Goal: Find specific page/section: Locate a particular part of the current website

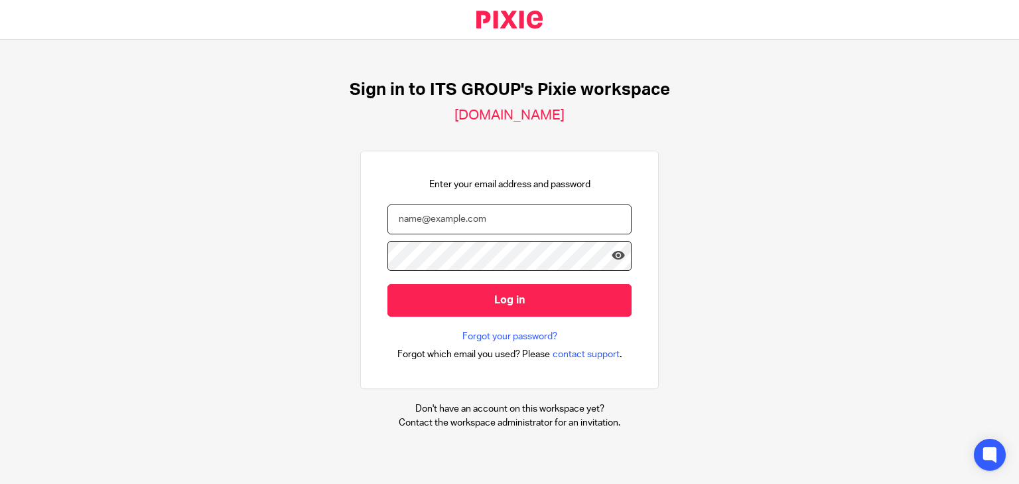
drag, startPoint x: 0, startPoint y: 0, endPoint x: 470, endPoint y: 217, distance: 517.6
click at [470, 217] on input "email" at bounding box center [510, 219] width 244 height 30
type input "kelly@itshe.co.za"
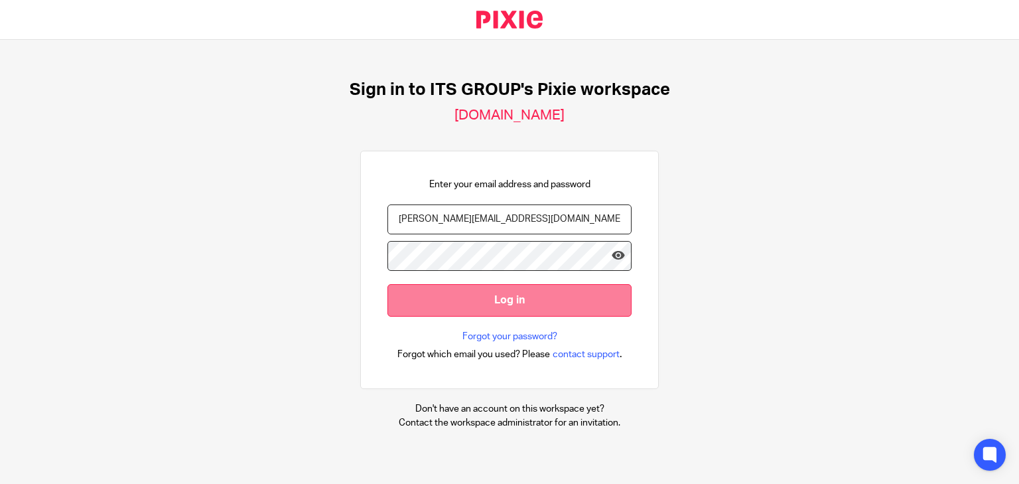
click at [469, 298] on input "Log in" at bounding box center [510, 300] width 244 height 33
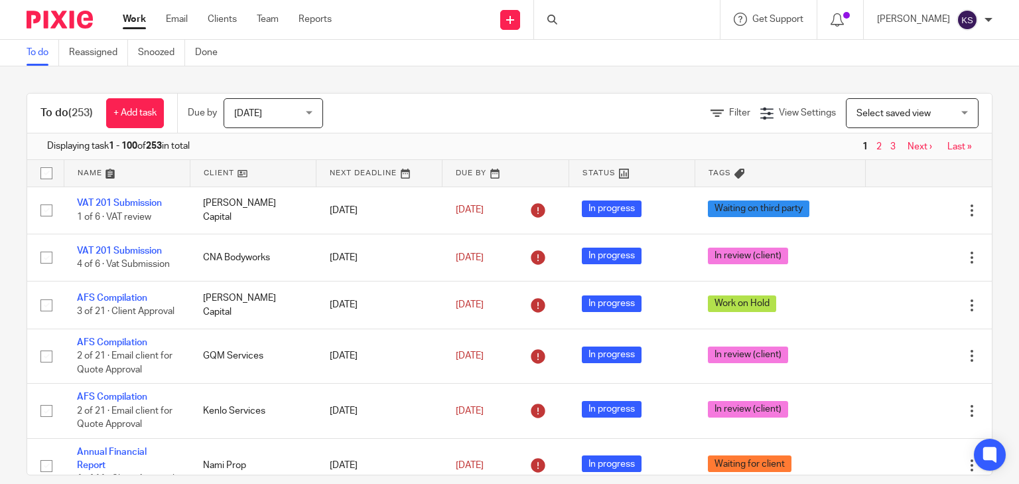
click at [613, 21] on div at bounding box center [627, 19] width 186 height 39
click at [608, 20] on input "Search" at bounding box center [620, 22] width 119 height 12
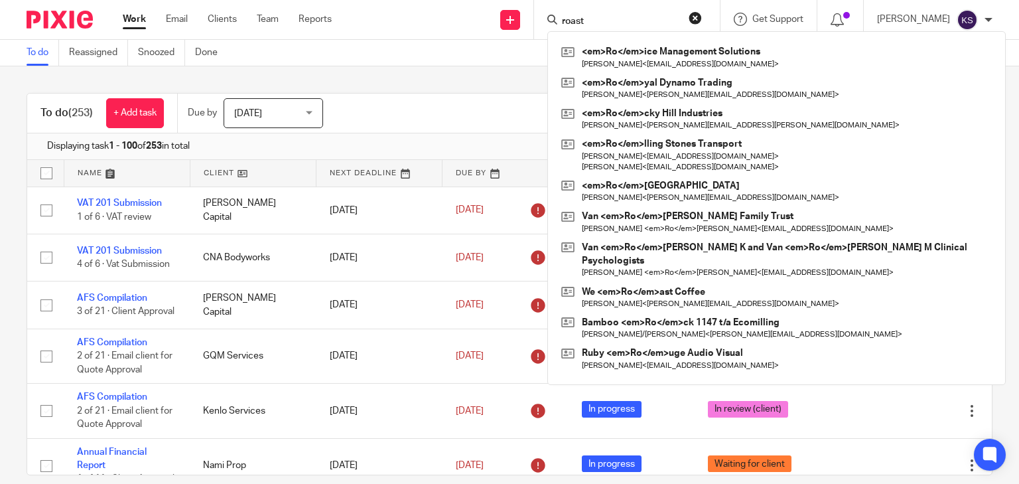
type input "roast"
click button "submit" at bounding box center [0, 0] width 0 height 0
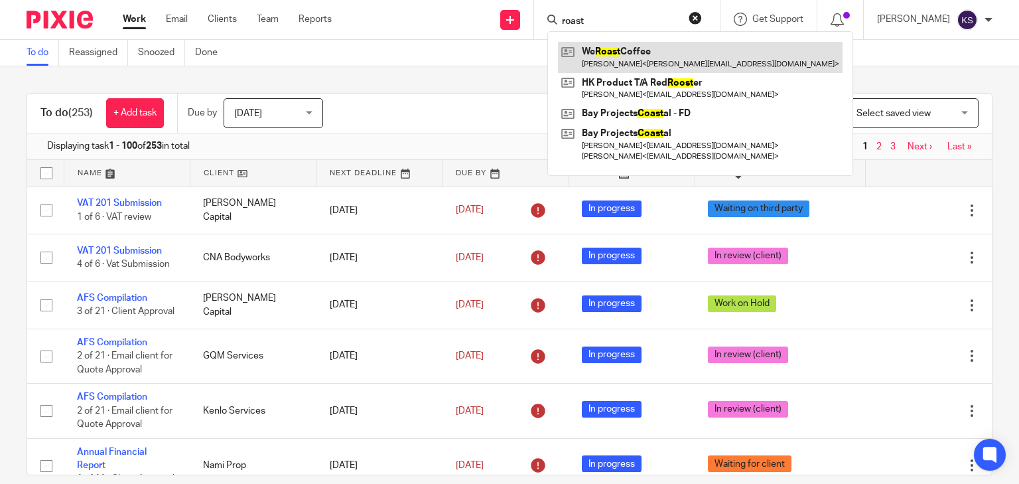
click at [613, 56] on link at bounding box center [700, 57] width 285 height 31
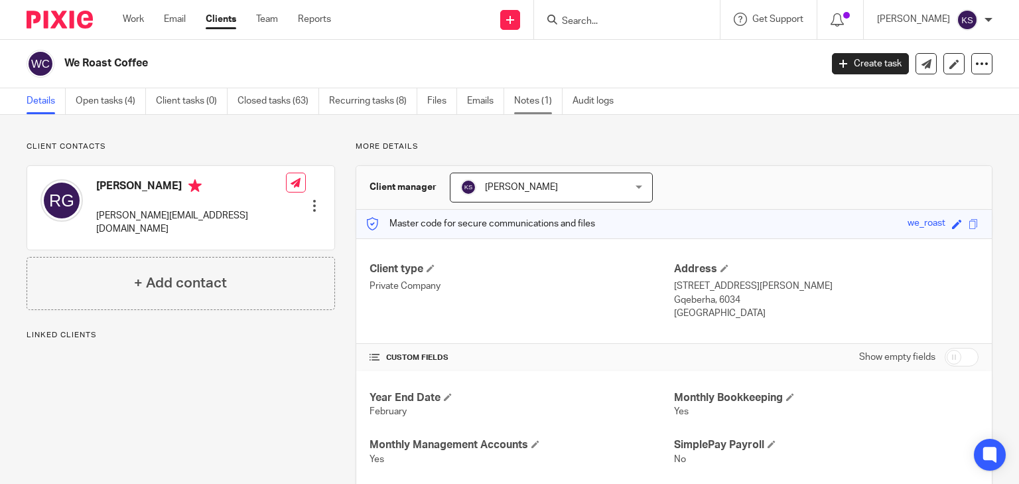
click at [542, 109] on link "Notes (1)" at bounding box center [538, 101] width 48 height 26
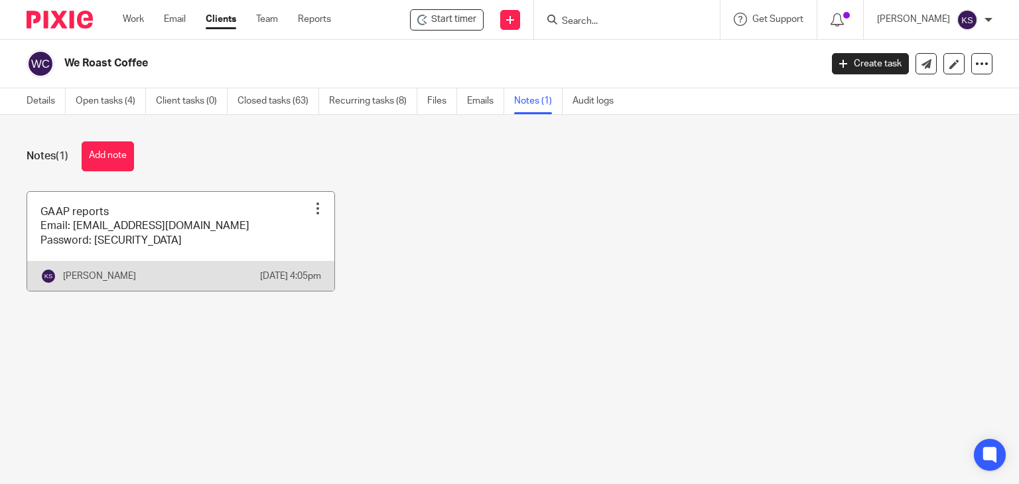
click at [281, 227] on link at bounding box center [180, 241] width 307 height 99
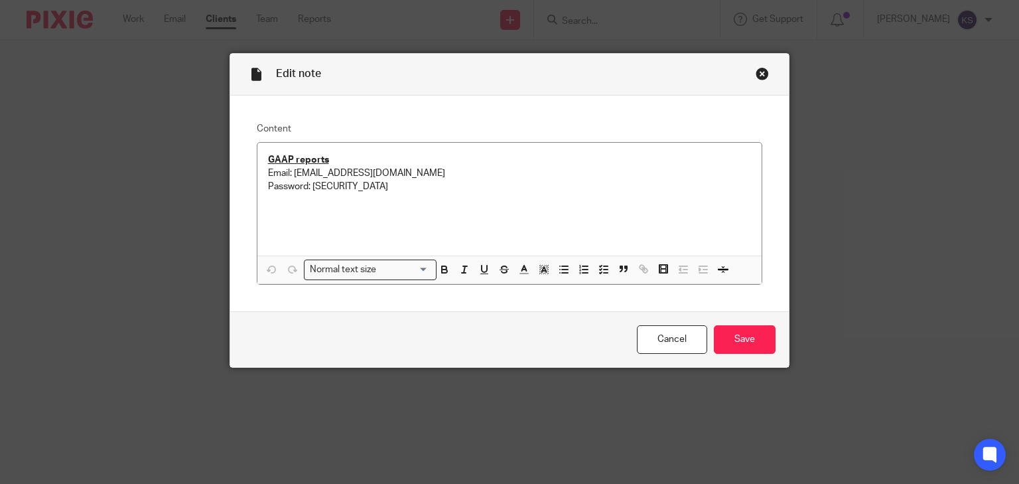
click at [325, 212] on p "GAAP reports Email: [EMAIL_ADDRESS][DOMAIN_NAME] Password: [SECURITY_DATA]" at bounding box center [510, 186] width 484 height 67
click at [337, 238] on div "GAAP reports Email: [EMAIL_ADDRESS][DOMAIN_NAME] Password: [SECURITY_DATA] [URL…" at bounding box center [510, 199] width 505 height 113
click at [414, 215] on p "GAAP reports Email: [EMAIL_ADDRESS][DOMAIN_NAME] Password: [SECURITY_DATA] [URL…" at bounding box center [510, 186] width 484 height 67
click at [363, 212] on link "[URL][DOMAIN_NAME]" at bounding box center [315, 213] width 95 height 9
drag, startPoint x: 390, startPoint y: 212, endPoint x: 258, endPoint y: 207, distance: 132.2
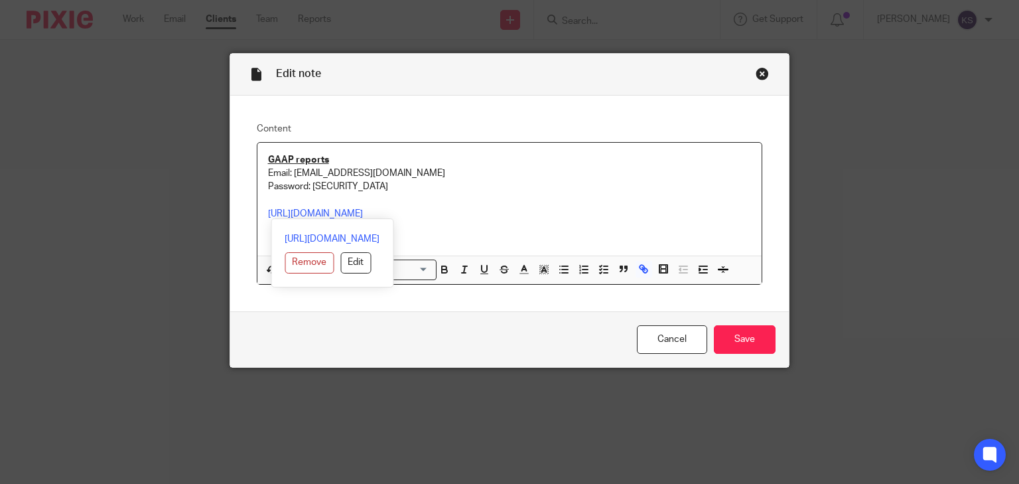
click at [258, 207] on div "GAAP reports Email: info@trendcoffee.co.za Password: TrendCoffee2025! https://z…" at bounding box center [510, 199] width 505 height 113
copy link "https://za.gaapunity.app/login"
click at [741, 339] on input "Save" at bounding box center [745, 339] width 62 height 29
